Goal: Communication & Community: Answer question/provide support

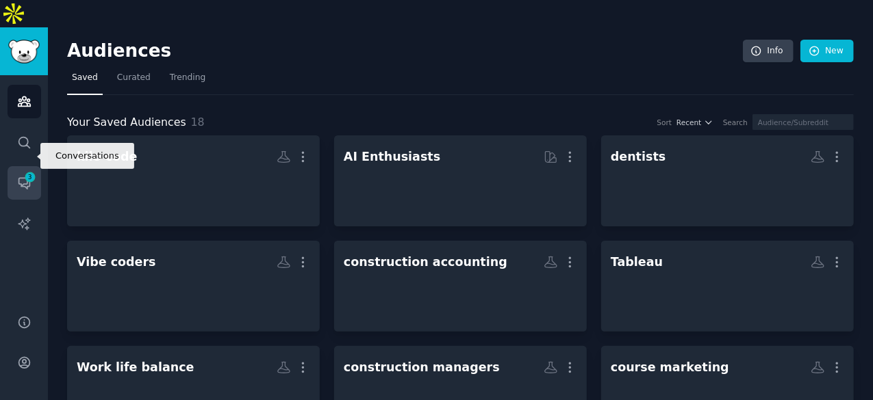
click at [29, 172] on span "3" at bounding box center [30, 177] width 12 height 10
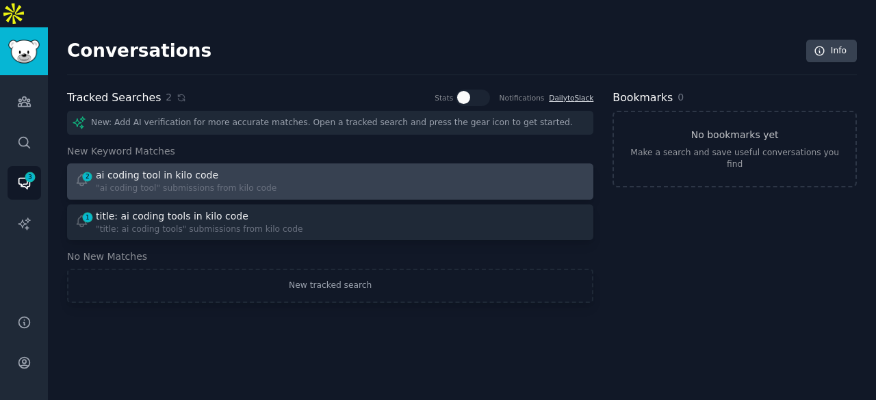
click at [296, 168] on div "2 ai coding tool in kilo code "ai coding tool" submissions from kilo code" at bounding box center [198, 181] width 246 height 27
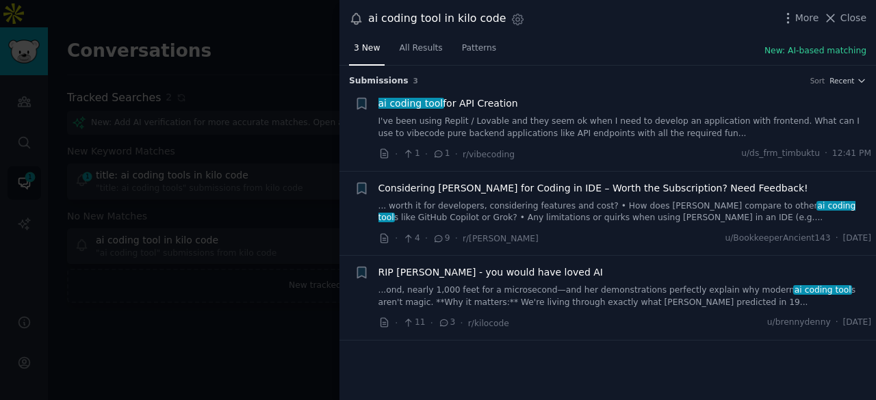
click at [456, 123] on link "I've been using Replit / Lovable and they seem ok when I need to develop an app…" at bounding box center [624, 128] width 493 height 24
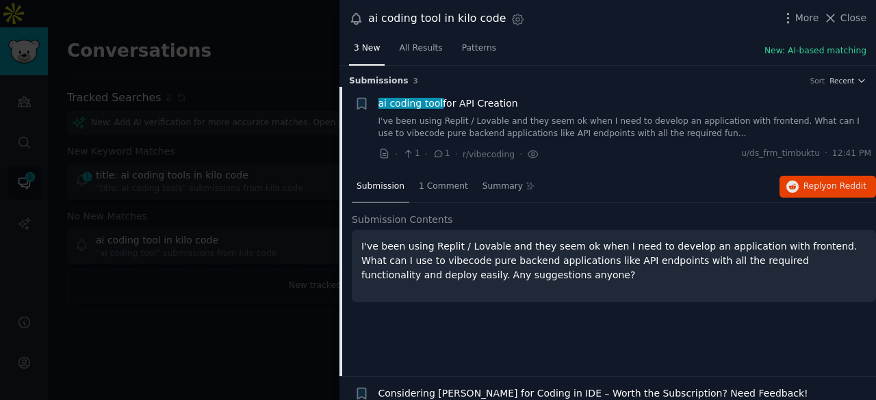
scroll to position [21, 0]
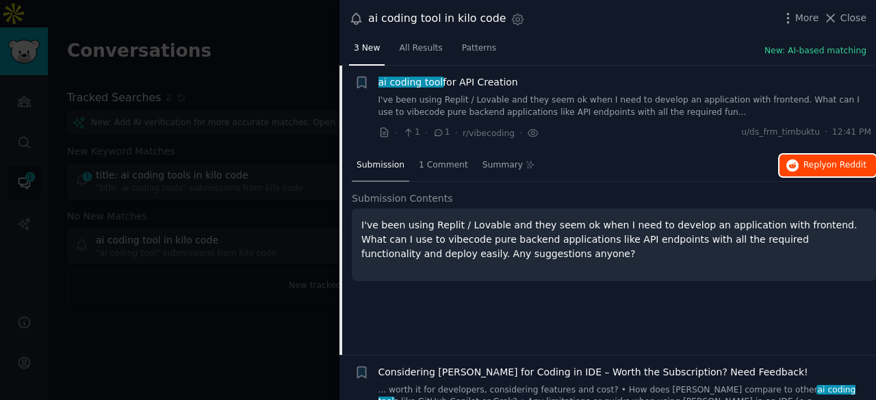
click at [811, 166] on span "Reply on Reddit" at bounding box center [834, 165] width 63 height 12
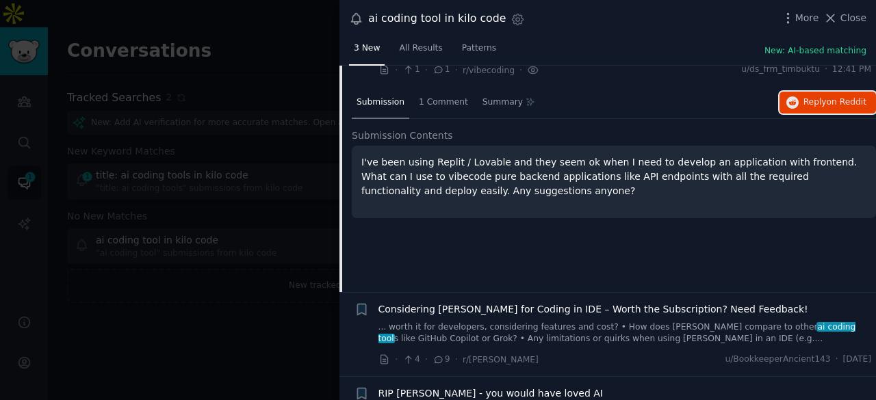
scroll to position [144, 0]
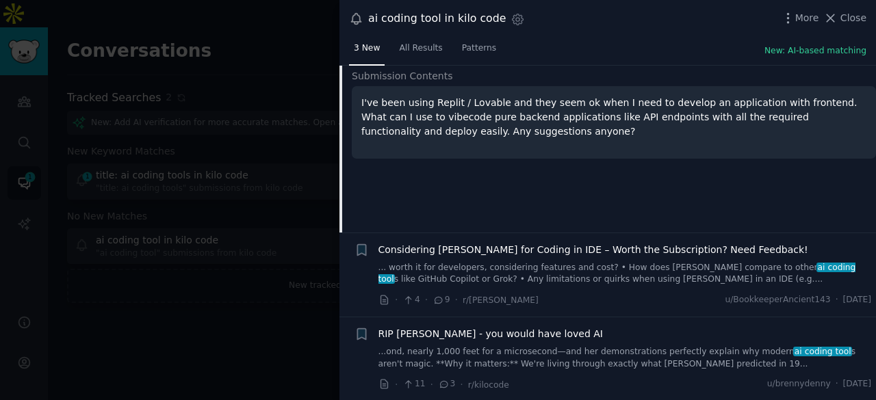
click at [706, 355] on link "...ond, nearly 1,000 feet for a microsecond—and her demonstrations perfectly ex…" at bounding box center [624, 358] width 493 height 24
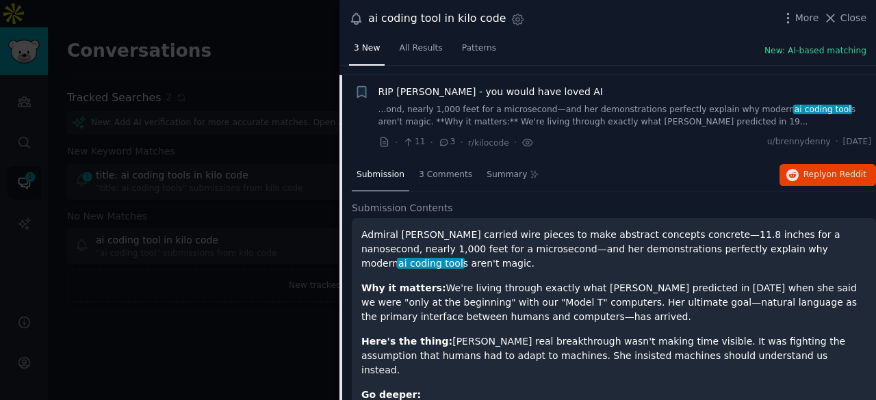
scroll to position [190, 0]
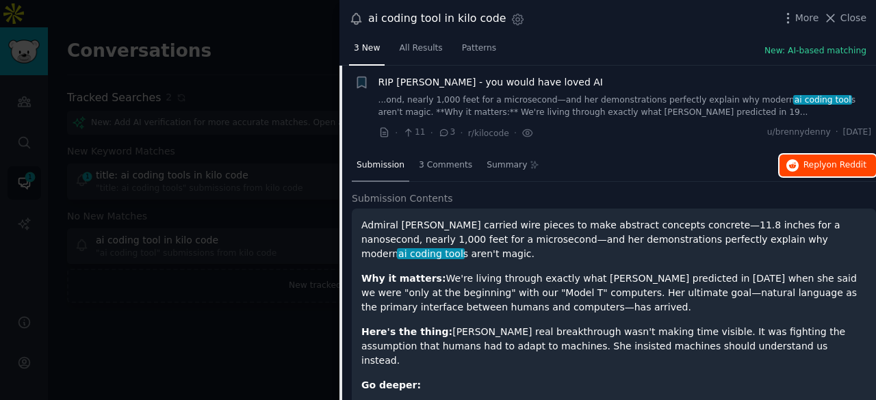
click at [816, 165] on span "Reply on Reddit" at bounding box center [834, 165] width 63 height 12
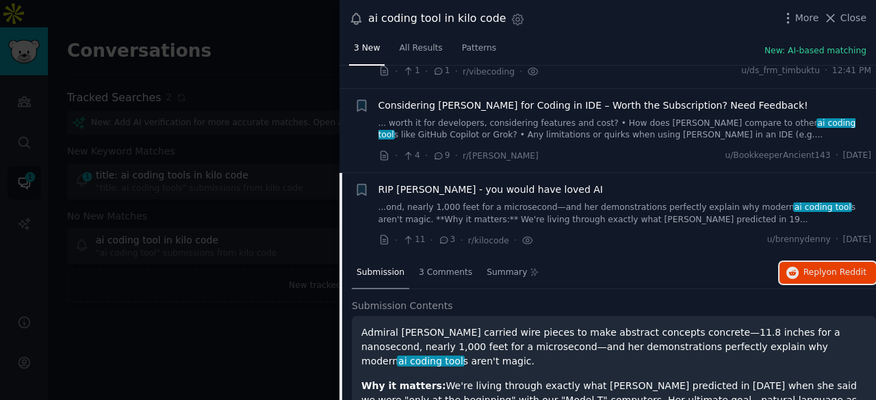
scroll to position [0, 0]
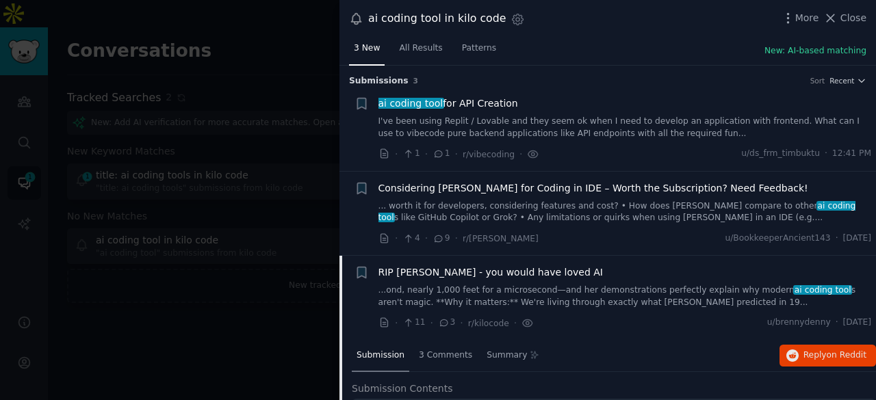
click at [845, 20] on span "Close" at bounding box center [853, 18] width 26 height 14
